Goal: Find specific page/section: Find specific page/section

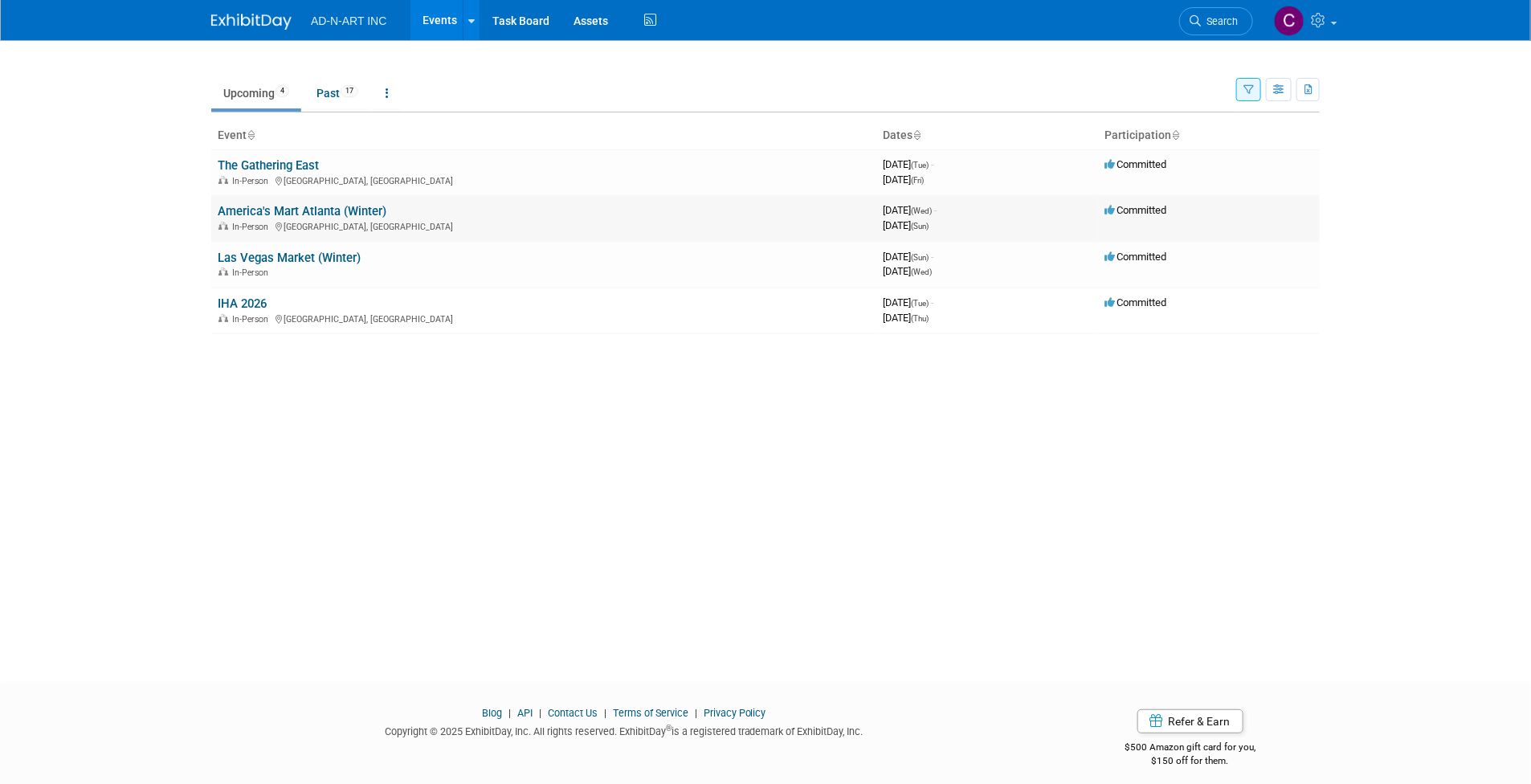
click at [270, 213] on link "America's Mart Atlanta (Winter)" at bounding box center [302, 211] width 168 height 14
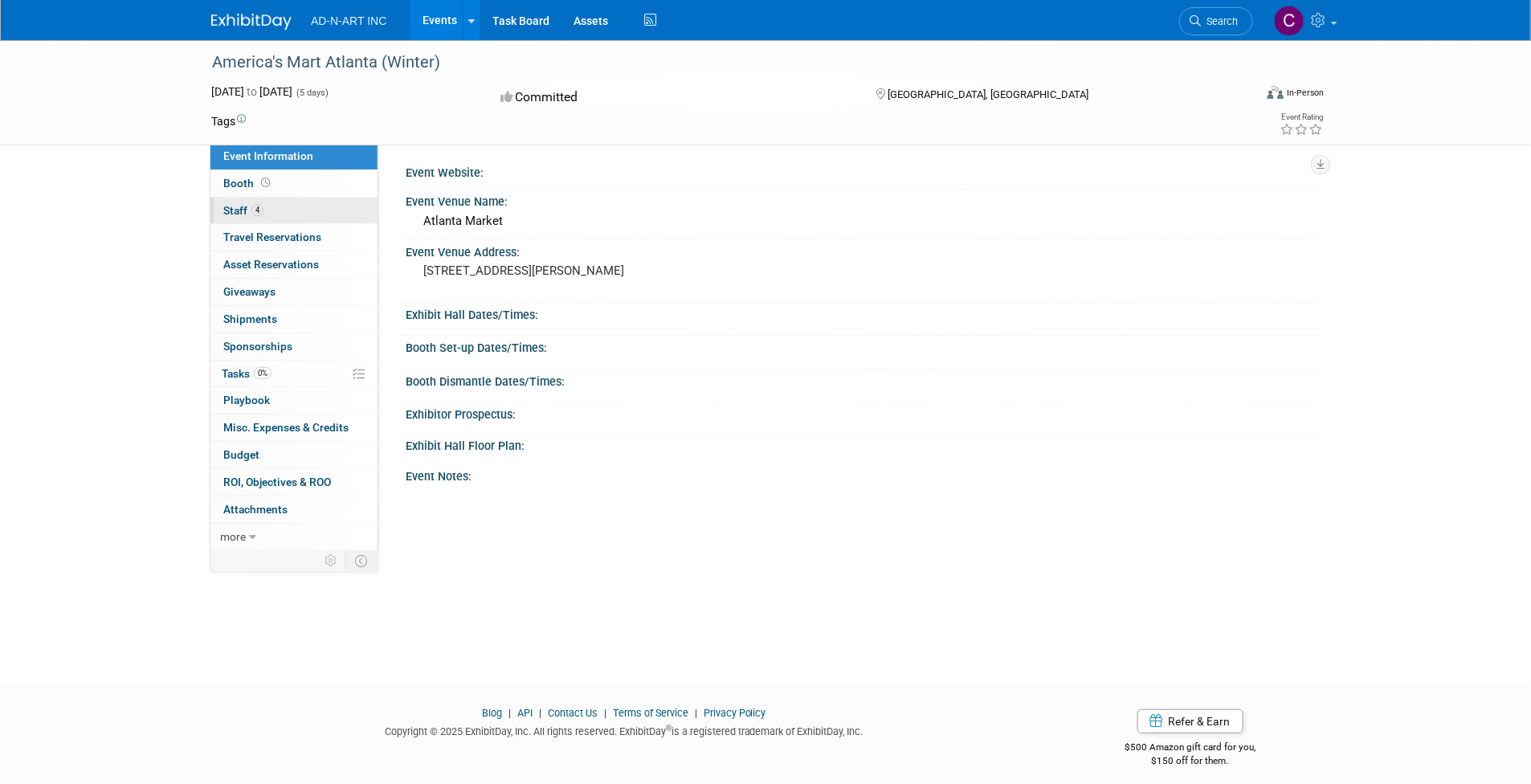
click at [238, 204] on span "Staff 4" at bounding box center [243, 210] width 40 height 13
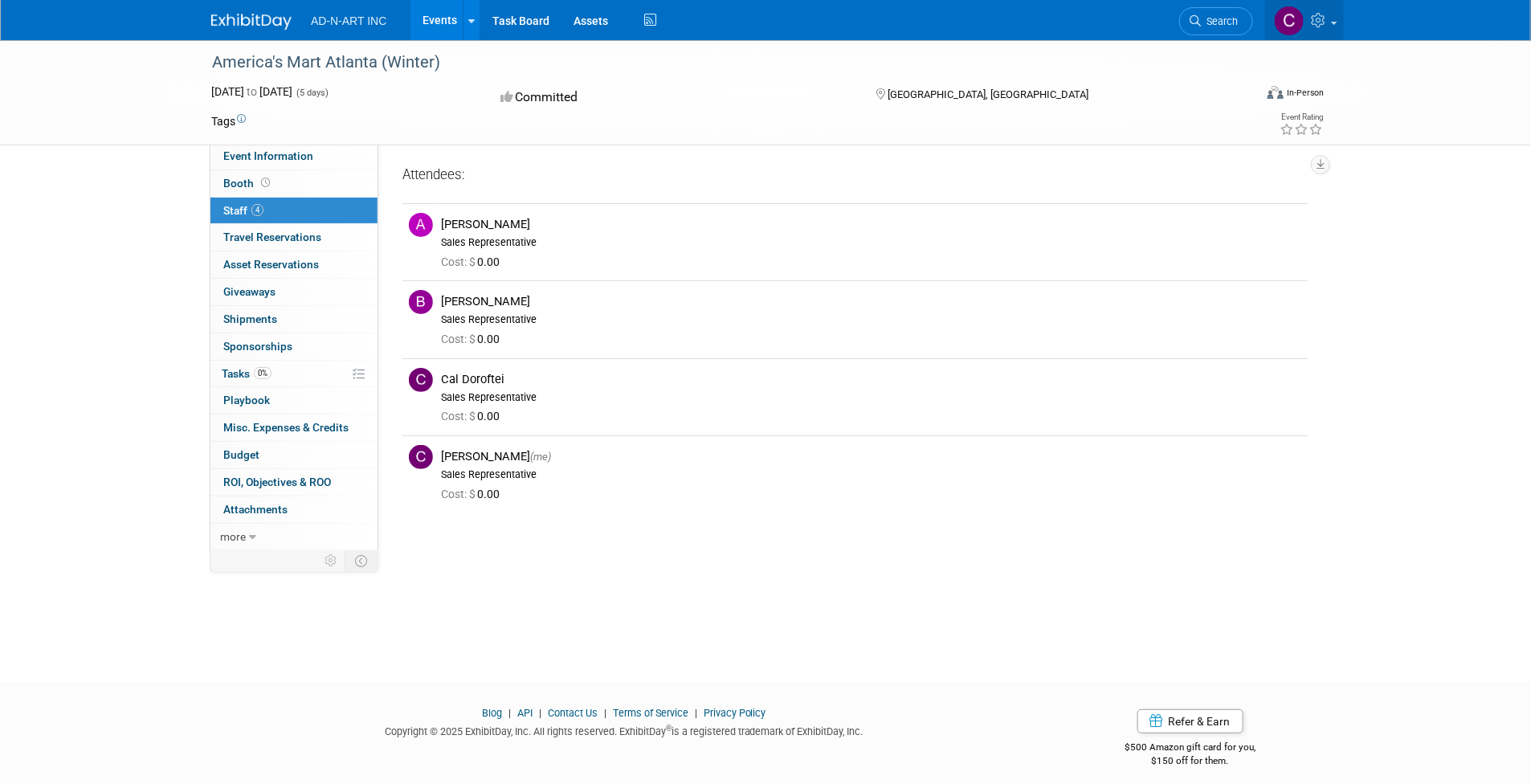
click at [1293, 14] on img at bounding box center [1289, 21] width 31 height 31
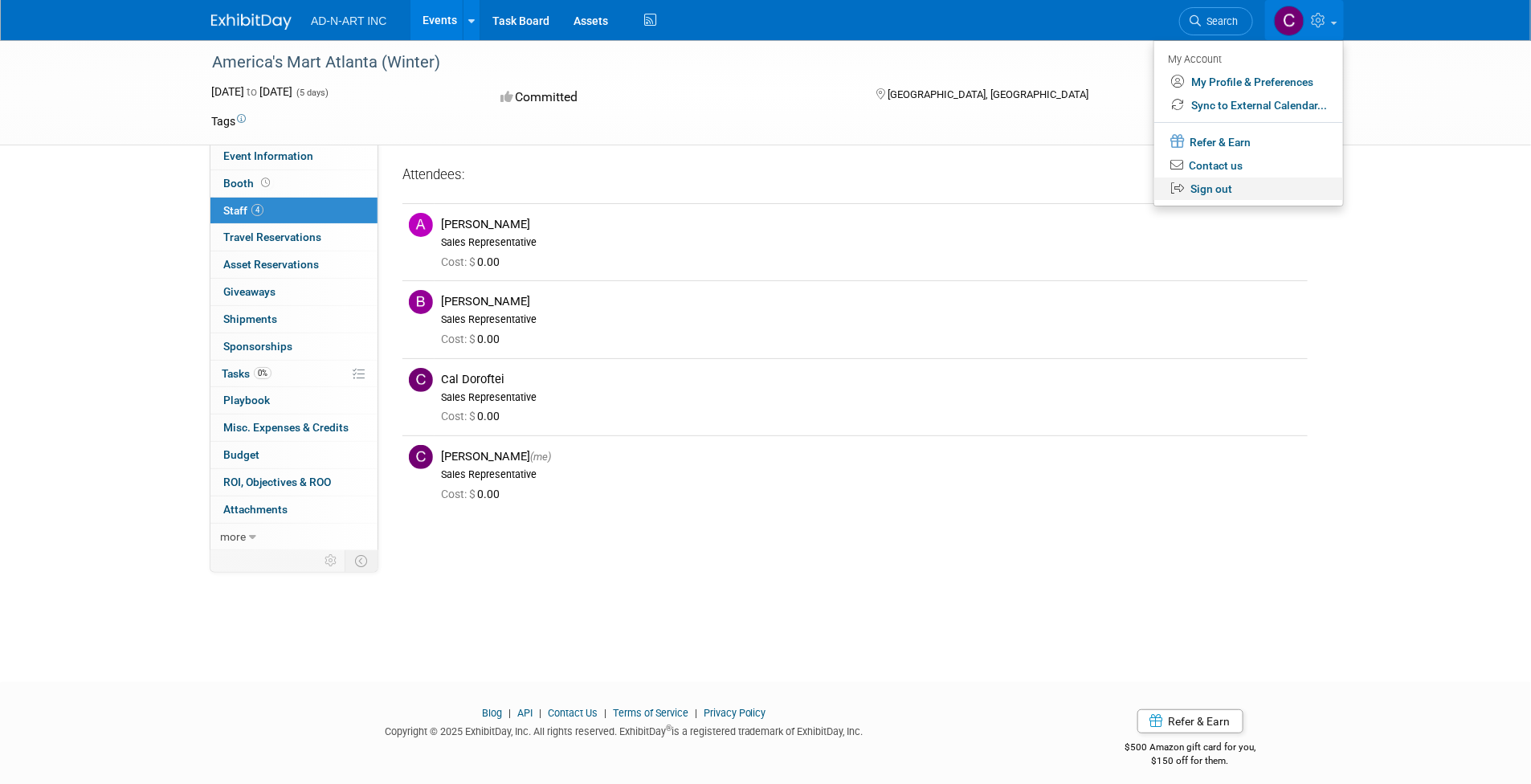
click at [1213, 189] on link "Sign out" at bounding box center [1249, 189] width 189 height 23
